Goal: Task Accomplishment & Management: Use online tool/utility

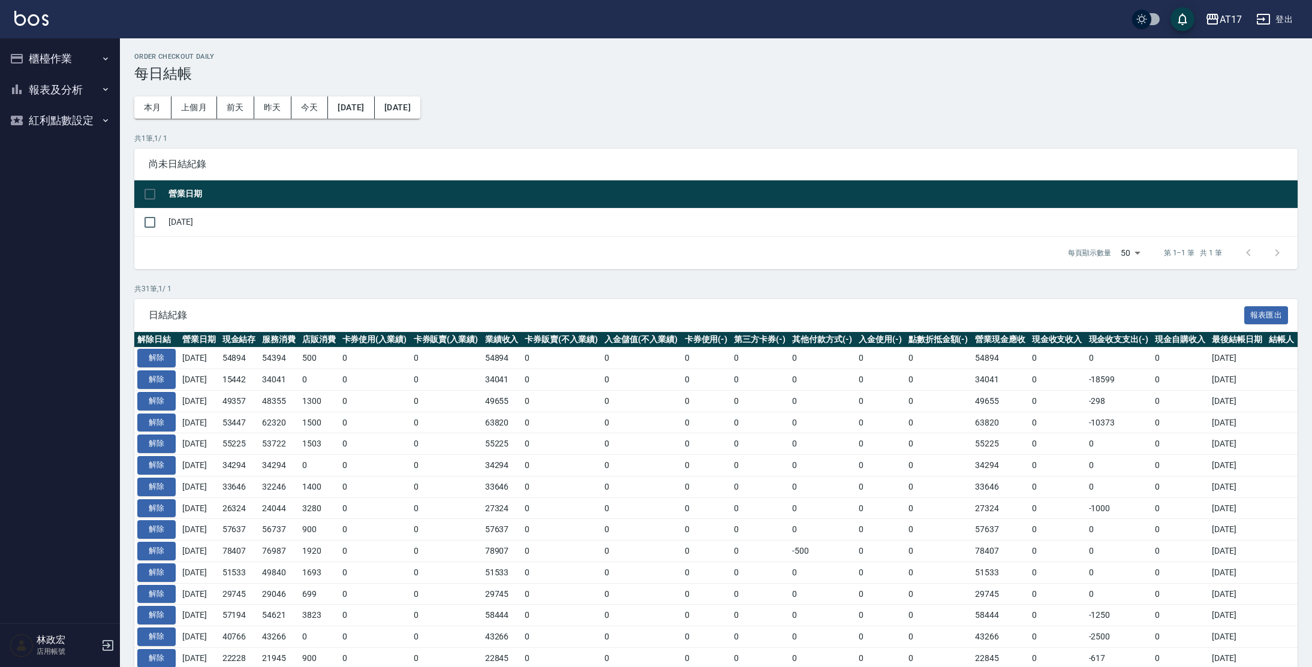
scroll to position [133, 0]
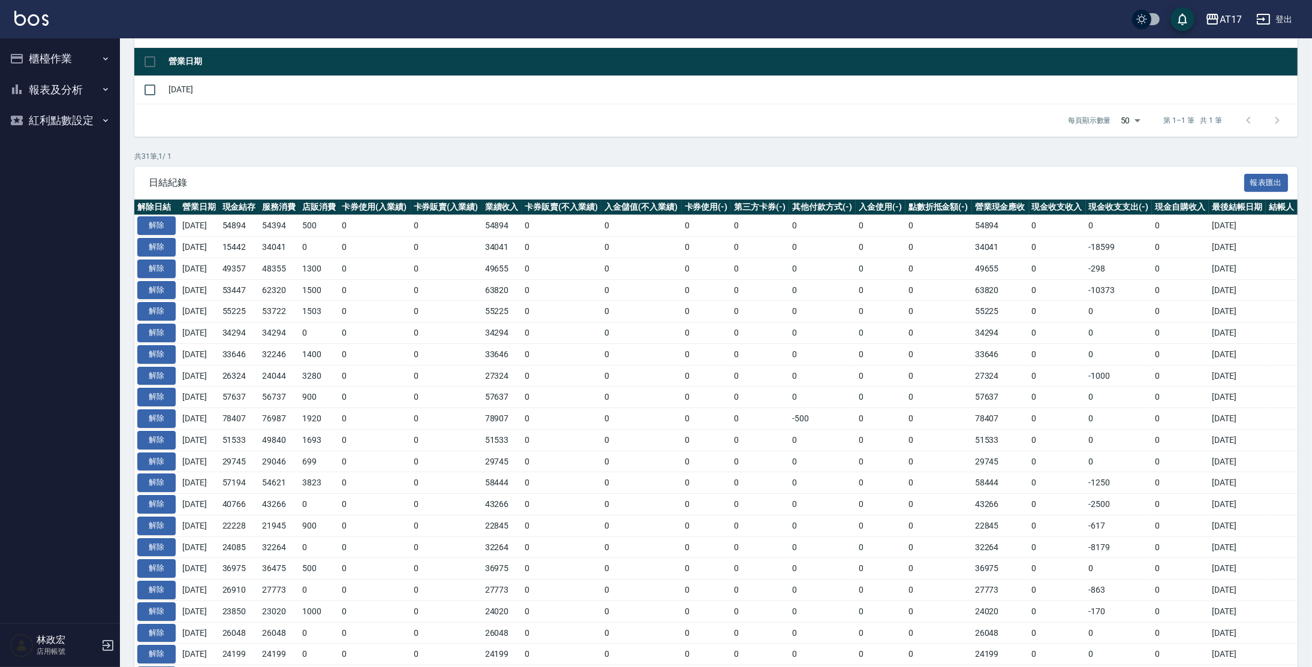
click at [85, 46] on button "櫃檯作業" at bounding box center [60, 58] width 110 height 31
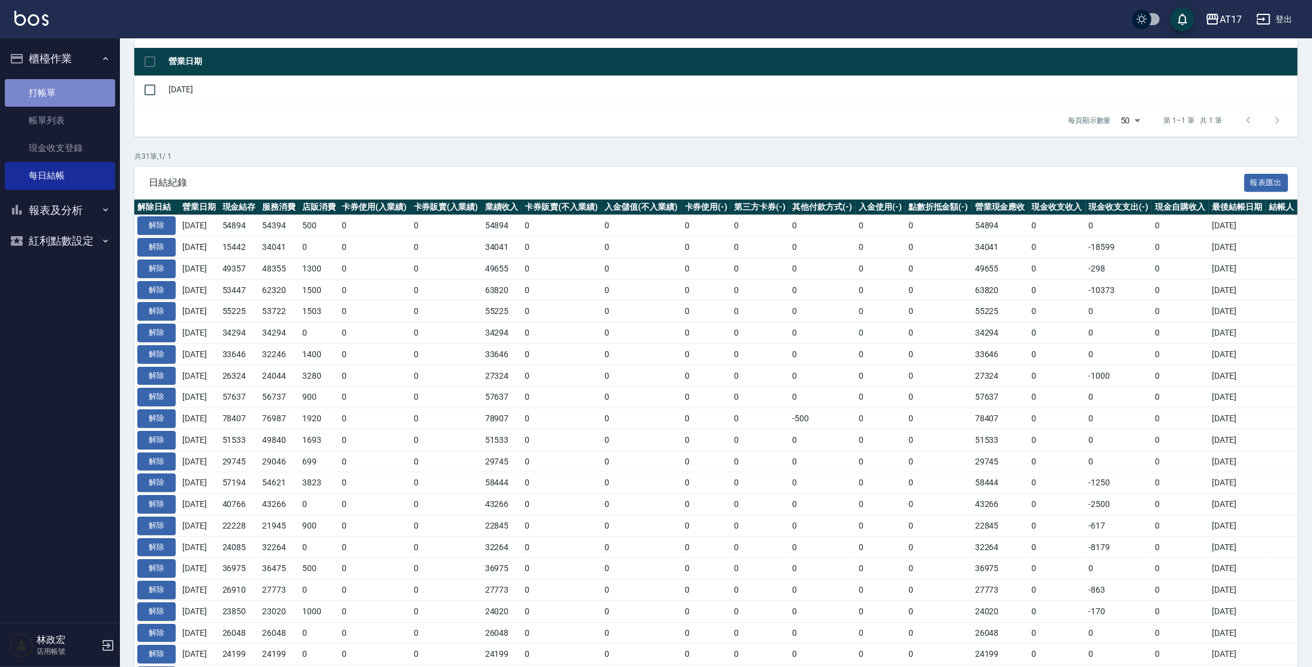
click at [81, 79] on link "打帳單" at bounding box center [60, 93] width 110 height 28
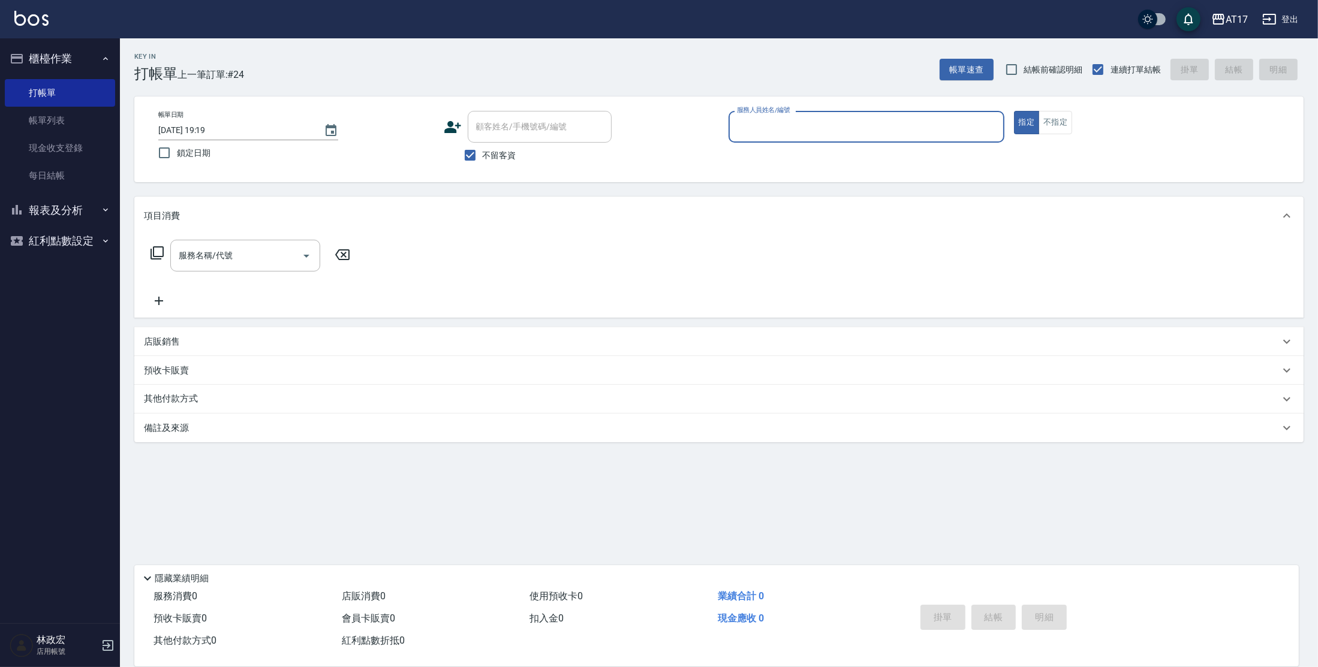
click at [162, 258] on icon at bounding box center [157, 253] width 14 height 14
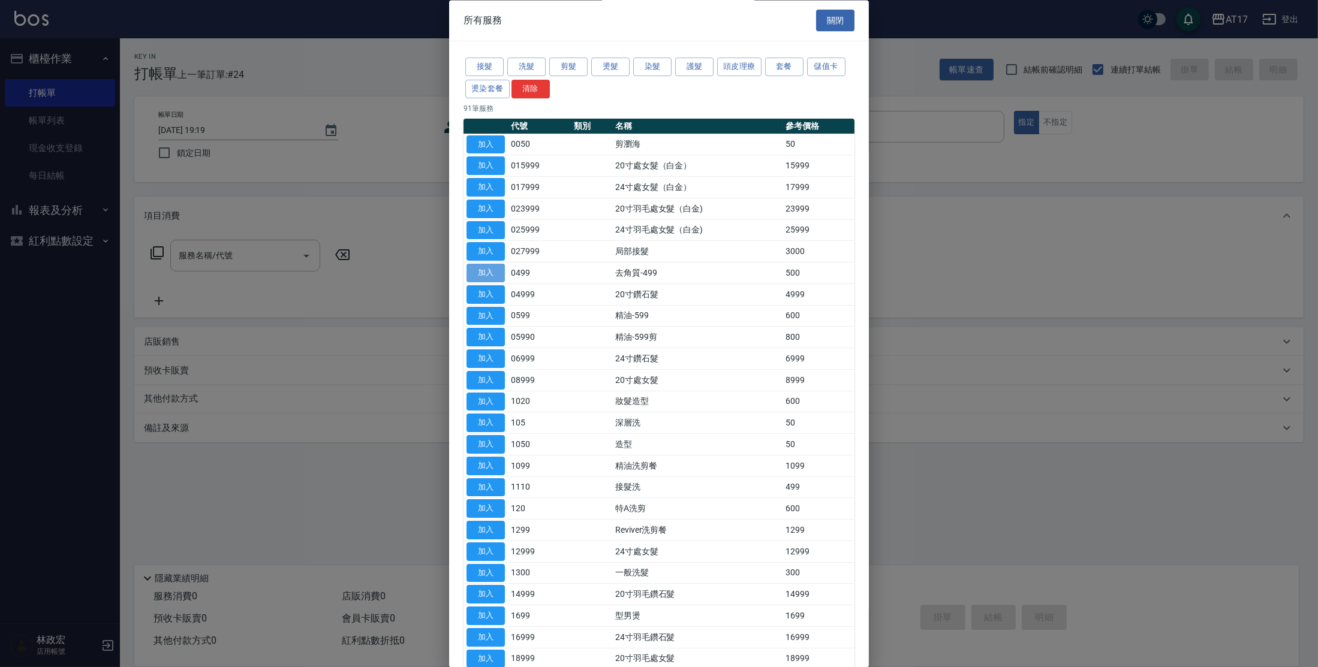
drag, startPoint x: 493, startPoint y: 275, endPoint x: 381, endPoint y: 234, distance: 119.1
click at [493, 275] on button "加入" at bounding box center [485, 273] width 38 height 19
type input "去角質-499(0499)"
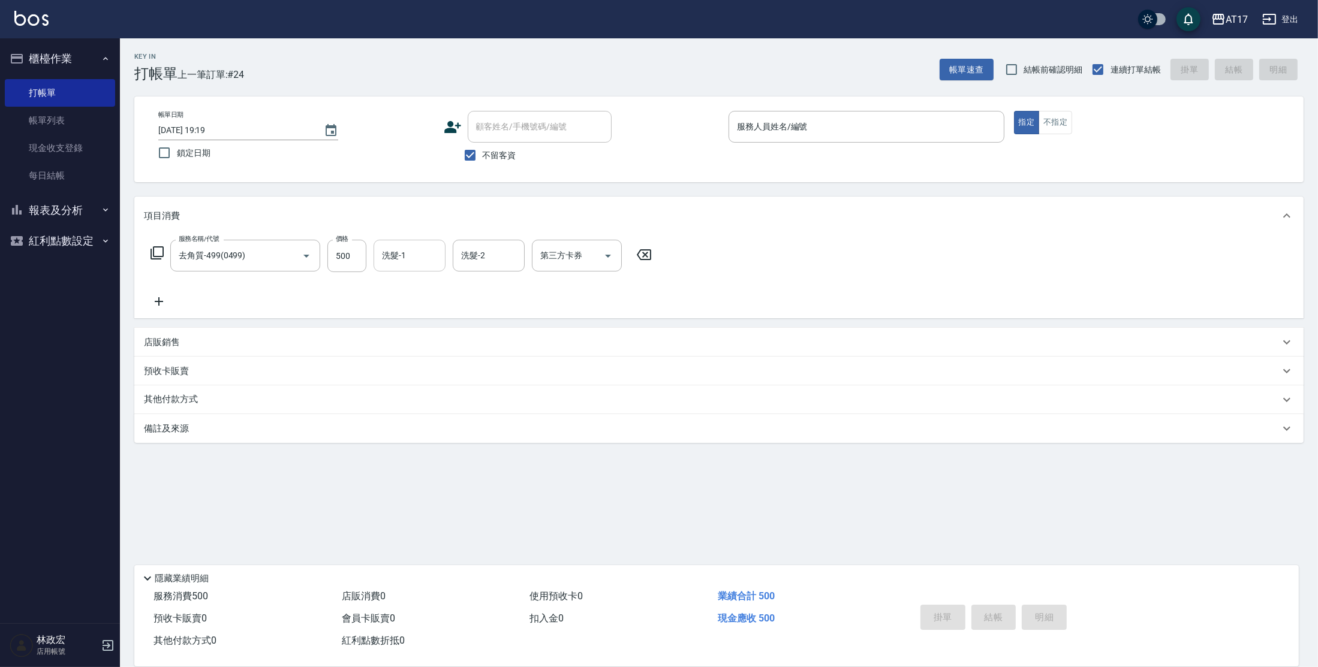
click at [405, 253] on input "洗髮-1" at bounding box center [409, 255] width 61 height 21
drag, startPoint x: 437, startPoint y: 253, endPoint x: 362, endPoint y: 190, distance: 98.3
click at [437, 246] on div at bounding box center [433, 256] width 16 height 32
type input "27"
click at [73, 174] on link "每日結帳" at bounding box center [60, 176] width 110 height 28
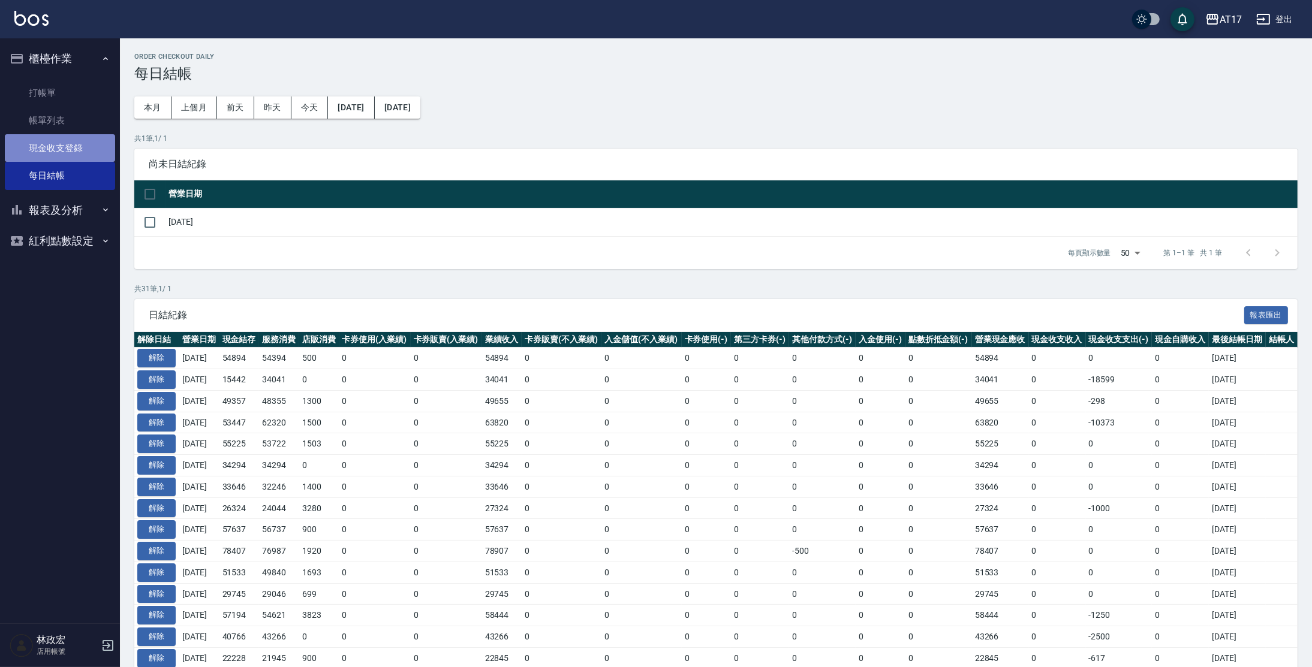
click at [48, 153] on link "現金收支登錄" at bounding box center [60, 148] width 110 height 28
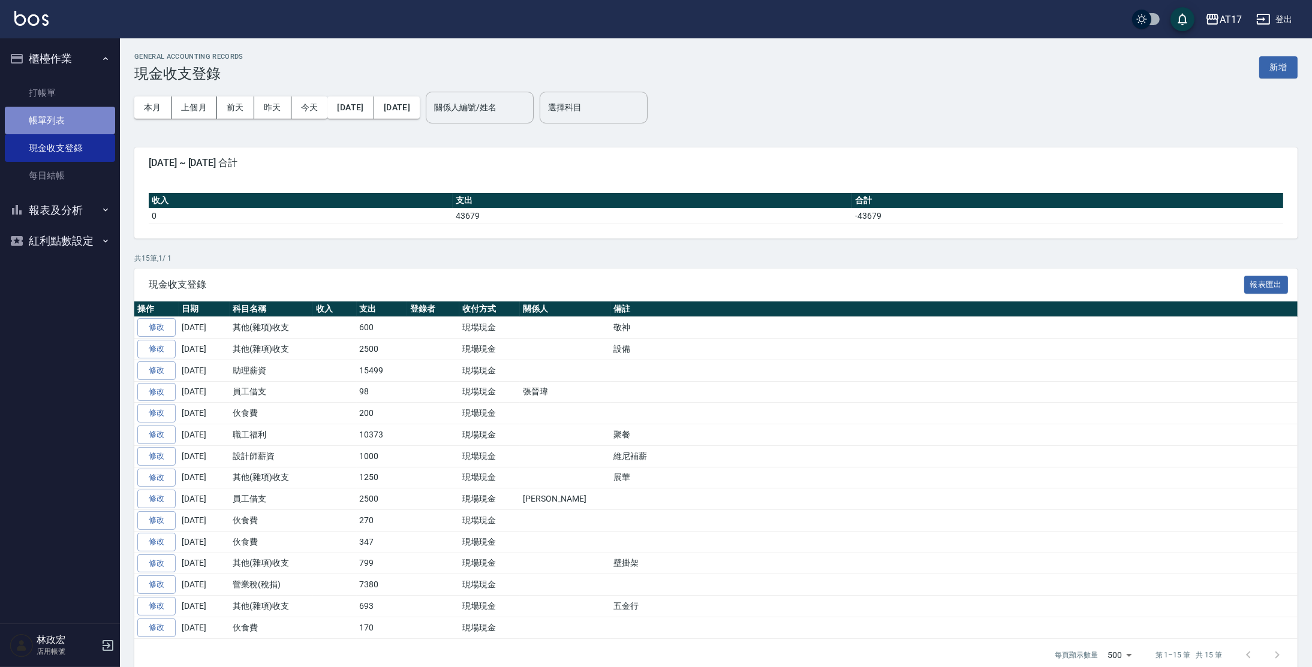
click at [80, 116] on link "帳單列表" at bounding box center [60, 121] width 110 height 28
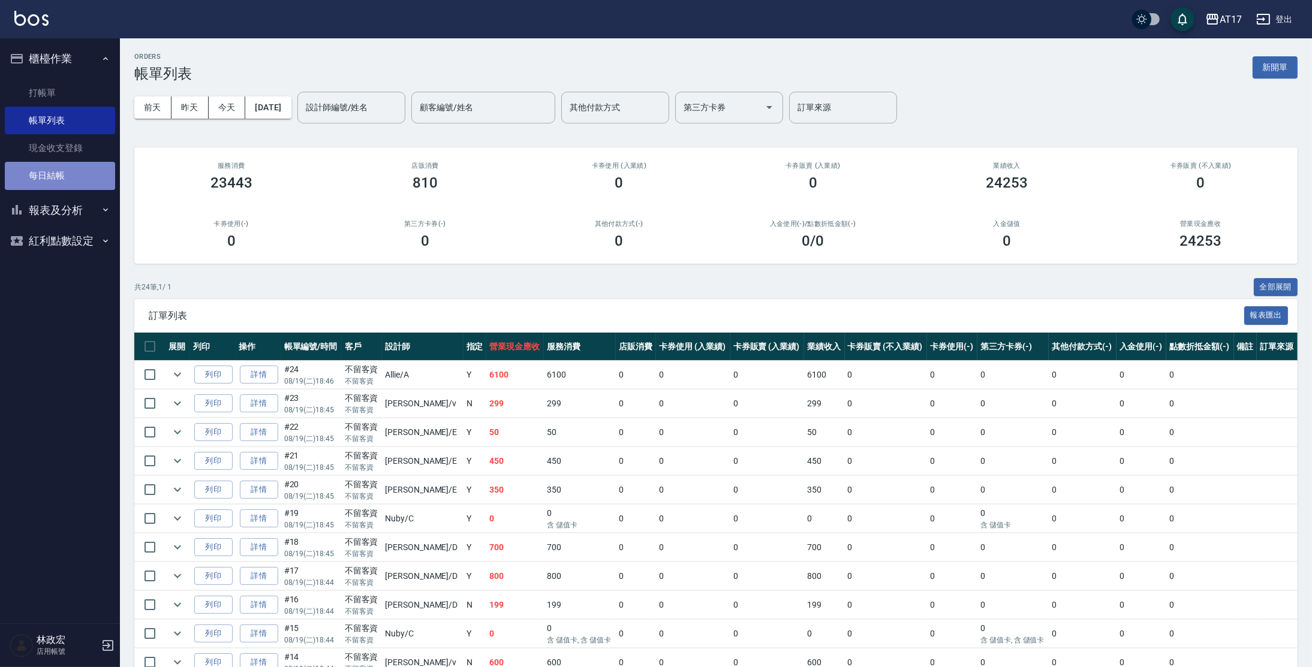
click at [79, 175] on link "每日結帳" at bounding box center [60, 176] width 110 height 28
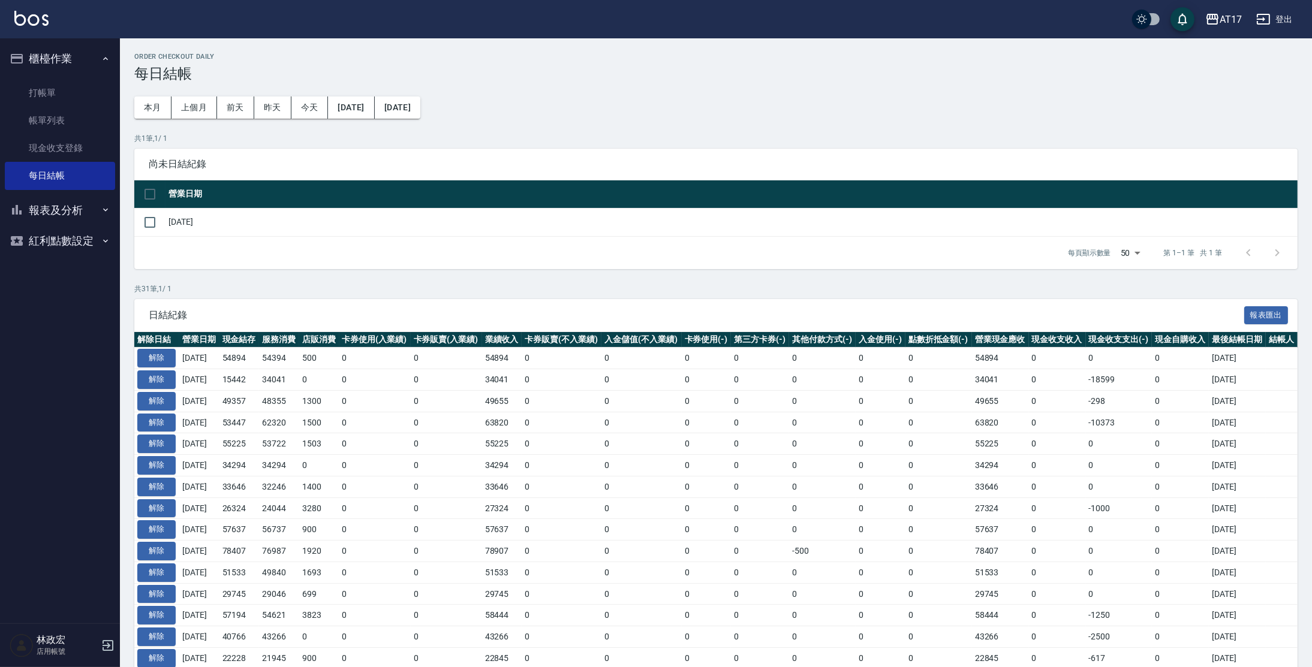
click at [5, 162] on link "每日結帳" at bounding box center [60, 176] width 110 height 28
click at [79, 218] on button "報表及分析" at bounding box center [60, 210] width 110 height 31
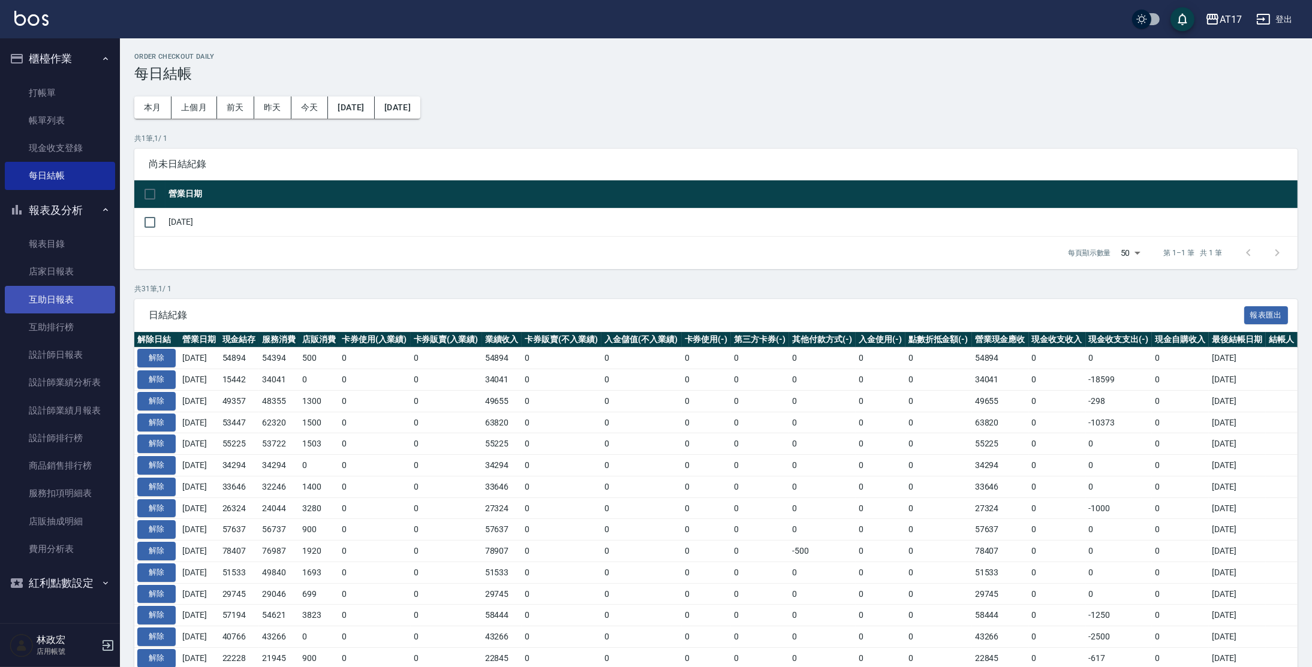
click at [82, 305] on link "互助日報表" at bounding box center [60, 300] width 110 height 28
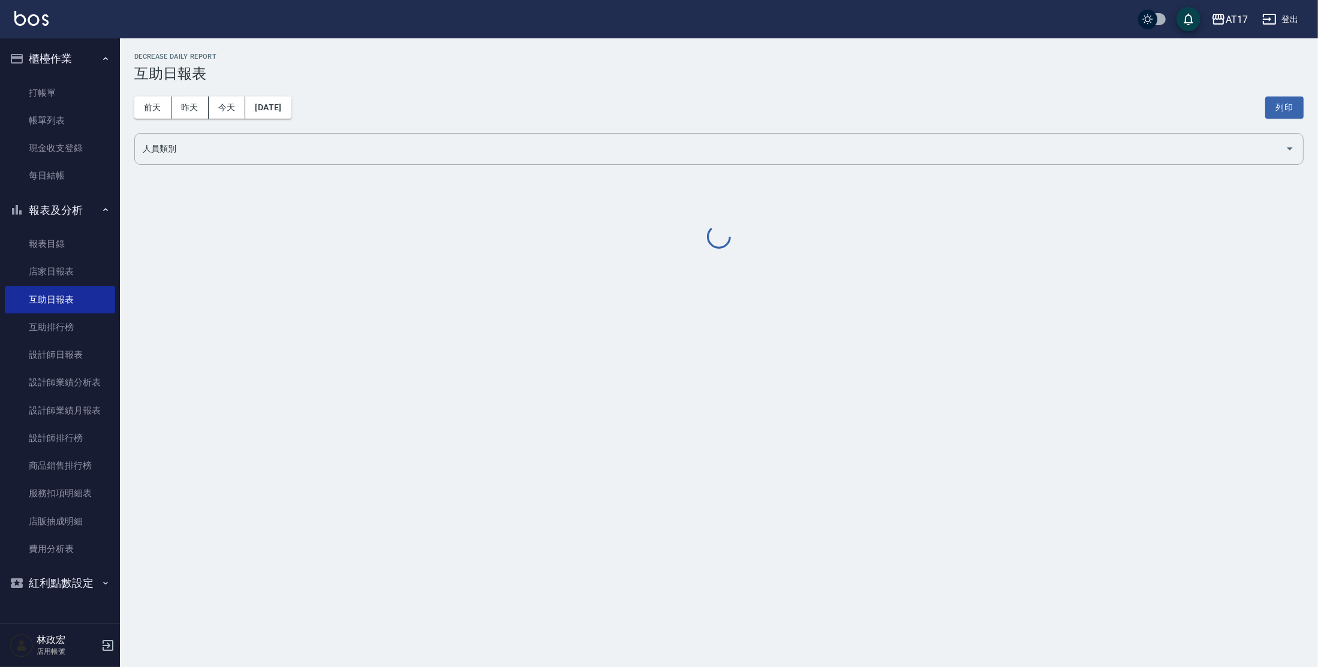
click at [97, 58] on button "櫃檯作業" at bounding box center [60, 58] width 110 height 31
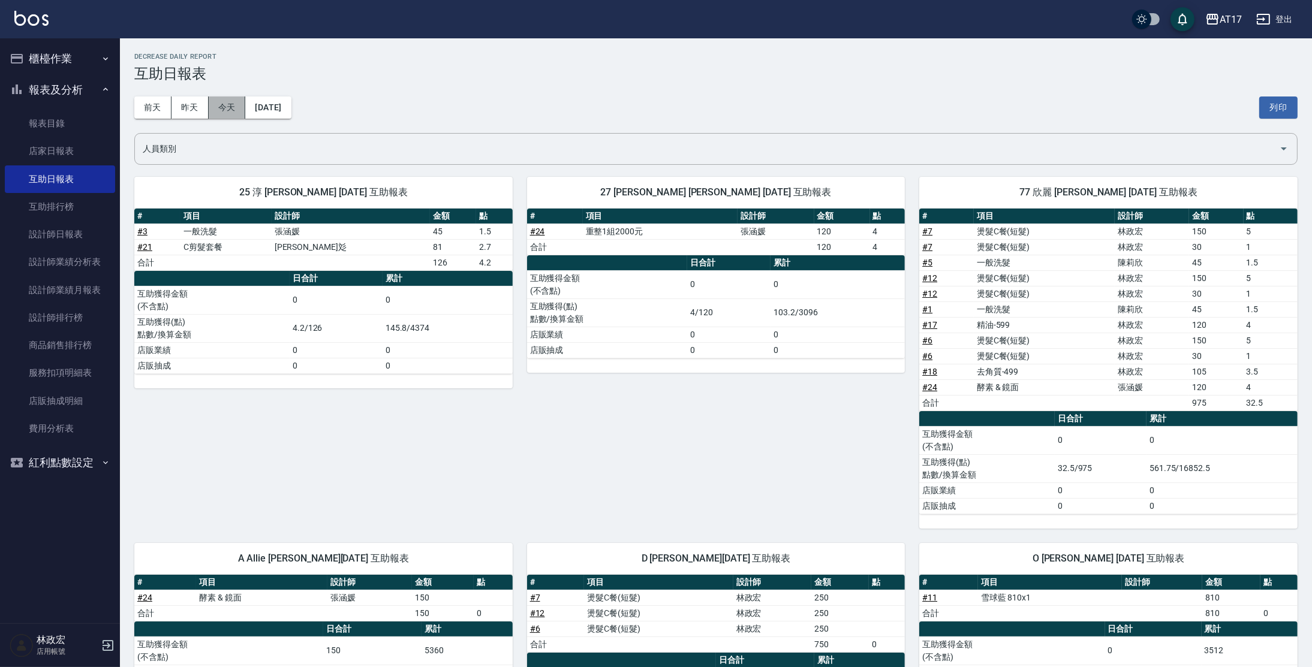
click at [233, 103] on button "今天" at bounding box center [227, 108] width 37 height 22
